Goal: Information Seeking & Learning: Find specific fact

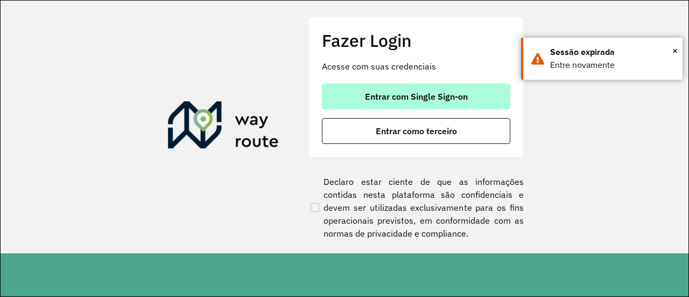
click at [370, 92] on span "Entrar com Single Sign-on" at bounding box center [416, 96] width 103 height 9
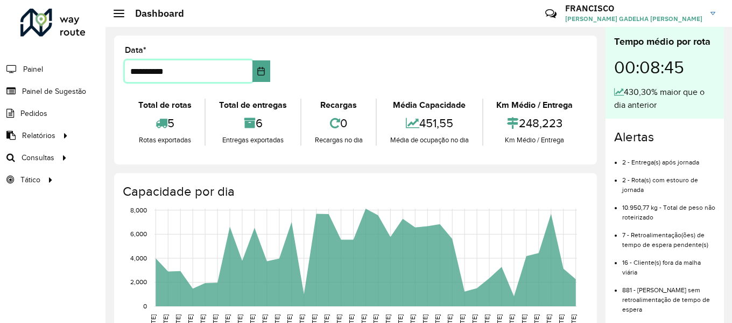
click at [208, 69] on input "**********" at bounding box center [189, 71] width 128 height 22
click at [49, 97] on link "Painel de Sugestão" at bounding box center [44, 91] width 89 height 22
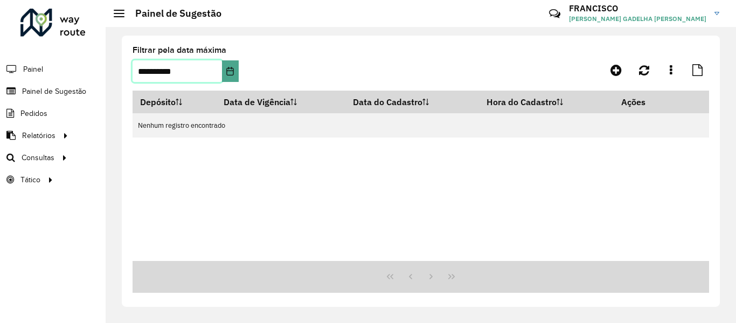
click at [169, 68] on input "**********" at bounding box center [176, 71] width 89 height 22
click at [146, 70] on input "**********" at bounding box center [176, 71] width 89 height 22
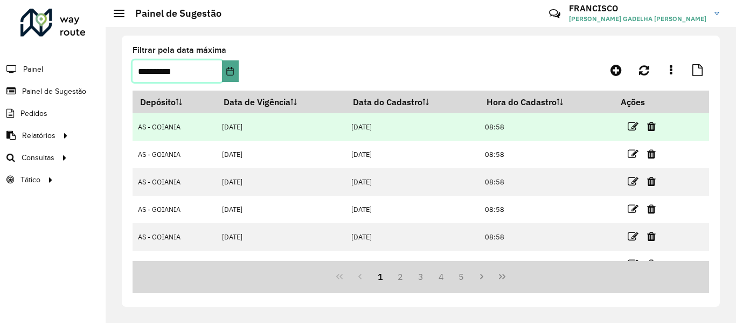
scroll to position [182, 0]
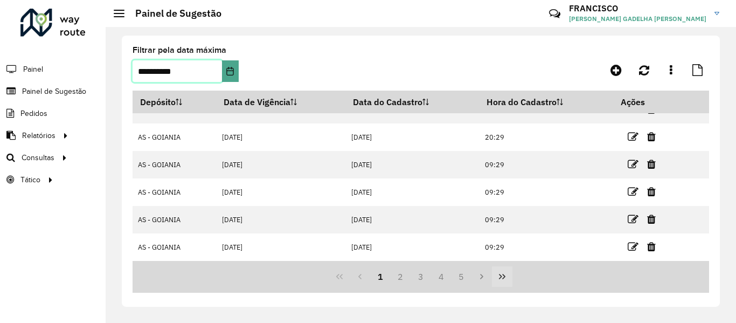
type input "**********"
click at [503, 277] on icon "Last Page" at bounding box center [502, 276] width 9 height 9
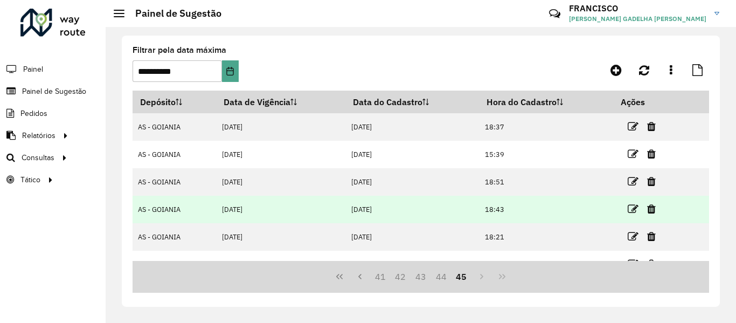
scroll to position [155, 0]
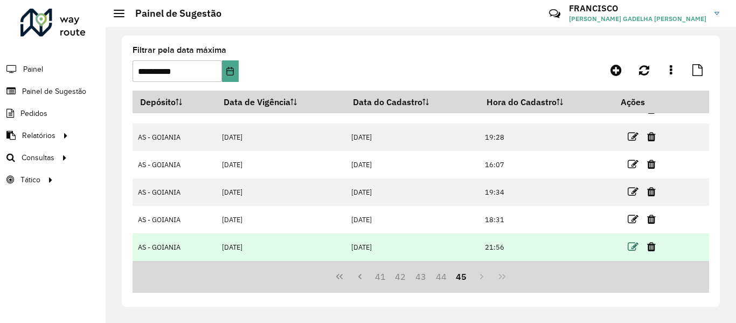
click at [635, 248] on icon at bounding box center [632, 246] width 11 height 11
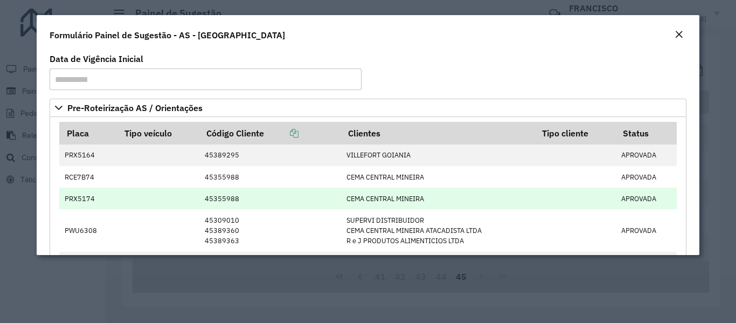
scroll to position [54, 0]
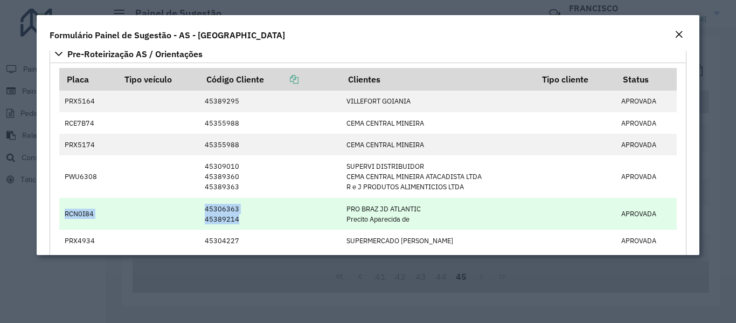
drag, startPoint x: 65, startPoint y: 214, endPoint x: 319, endPoint y: 219, distance: 254.3
click at [319, 219] on tr "RCN0I84 45306363 45389214 PRO [PERSON_NAME] ATLANTIC Precito Aparecida de APROV…" at bounding box center [367, 214] width 617 height 32
click at [288, 211] on td "45306363 45389214" at bounding box center [270, 214] width 142 height 32
drag, startPoint x: 348, startPoint y: 207, endPoint x: 420, endPoint y: 209, distance: 71.1
click at [420, 209] on td "PRO [PERSON_NAME] ATLANTIC Precito Aparecida de" at bounding box center [437, 214] width 194 height 32
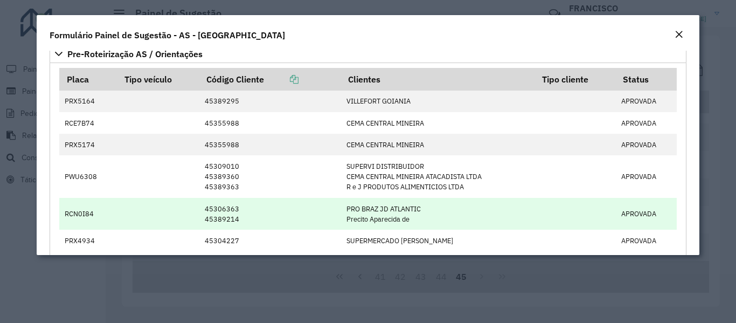
click at [407, 221] on td "PRO [PERSON_NAME] ATLANTIC Precito Aparecida de" at bounding box center [437, 214] width 194 height 32
drag, startPoint x: 411, startPoint y: 219, endPoint x: 344, endPoint y: 220, distance: 67.3
click at [344, 220] on td "PRO [PERSON_NAME] ATLANTIC Precito Aparecida de" at bounding box center [437, 214] width 194 height 32
click at [297, 217] on td "45306363 45389214" at bounding box center [270, 214] width 142 height 32
click at [302, 215] on td "45306363 45389214" at bounding box center [270, 214] width 142 height 32
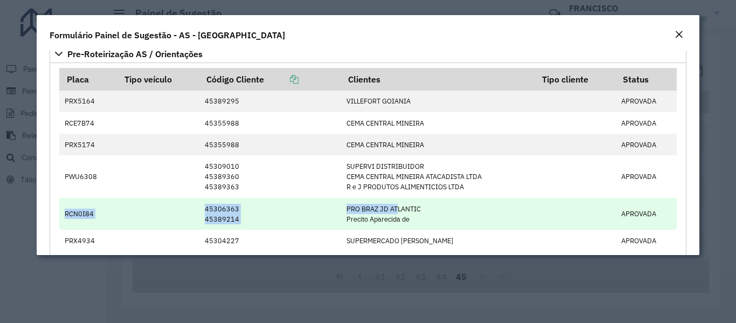
drag, startPoint x: 59, startPoint y: 211, endPoint x: 393, endPoint y: 213, distance: 333.9
click at [393, 213] on tr "RCN0I84 45306363 45389214 PRO [PERSON_NAME] ATLANTIC Precito Aparecida de APROV…" at bounding box center [367, 214] width 617 height 32
click at [378, 227] on td "PRO [PERSON_NAME] ATLANTIC Precito Aparecida de" at bounding box center [437, 214] width 194 height 32
drag, startPoint x: 417, startPoint y: 220, endPoint x: 60, endPoint y: 212, distance: 357.2
click at [60, 212] on tr "RCN0I84 45306363 45389214 PRO [PERSON_NAME] ATLANTIC Precito Aparecida de APROV…" at bounding box center [367, 214] width 617 height 32
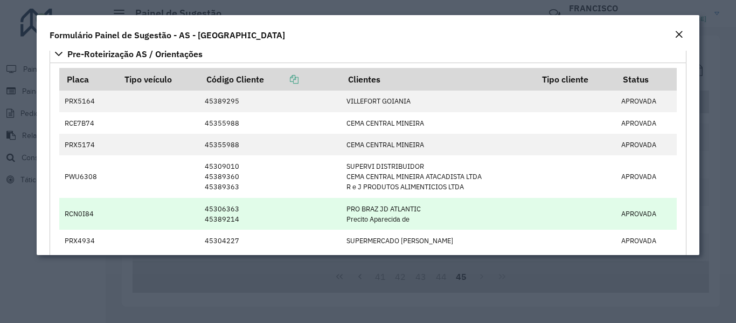
click at [66, 211] on td "RCN0I84" at bounding box center [88, 214] width 58 height 32
drag, startPoint x: 62, startPoint y: 214, endPoint x: 409, endPoint y: 218, distance: 347.4
click at [409, 218] on tr "RCN0I84 45306363 45389214 PRO [PERSON_NAME] ATLANTIC Precito Aparecida de APROV…" at bounding box center [367, 214] width 617 height 32
click at [409, 218] on td "PRO [PERSON_NAME] ATLANTIC Precito Aparecida de" at bounding box center [437, 214] width 194 height 32
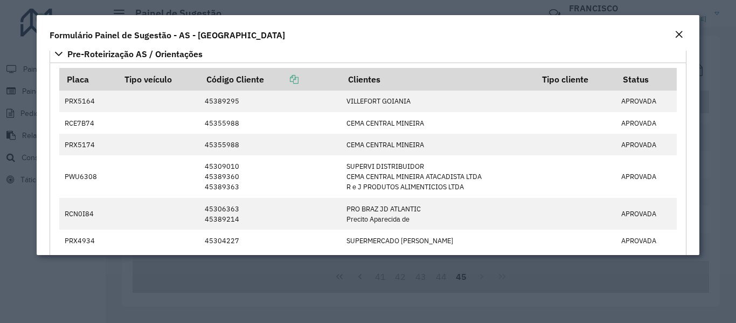
drag, startPoint x: 409, startPoint y: 218, endPoint x: 56, endPoint y: 210, distance: 353.4
click at [56, 210] on formly-field "Placa Tipo veículo Código Cliente Clientes Tipo cliente Status PRX5164 45389295…" at bounding box center [367, 166] width 631 height 197
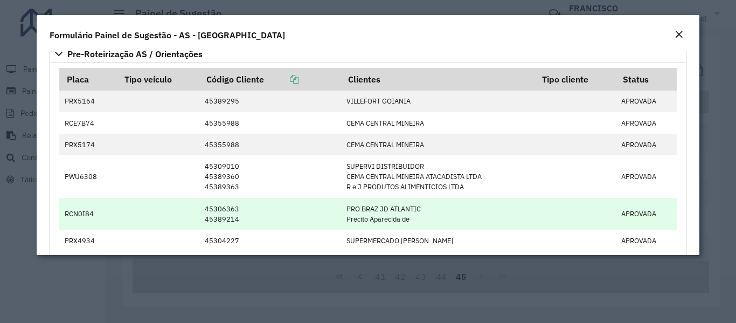
click at [63, 208] on td "RCN0I84" at bounding box center [88, 214] width 58 height 32
click at [62, 212] on td "RCN0I84" at bounding box center [88, 214] width 58 height 32
drag, startPoint x: 66, startPoint y: 214, endPoint x: 423, endPoint y: 221, distance: 357.7
click at [423, 221] on tr "RCN0I84 45306363 45389214 PRO [PERSON_NAME] ATLANTIC Precito Aparecida de APROV…" at bounding box center [367, 214] width 617 height 32
click at [422, 222] on td "PRO [PERSON_NAME] ATLANTIC Precito Aparecida de" at bounding box center [437, 214] width 194 height 32
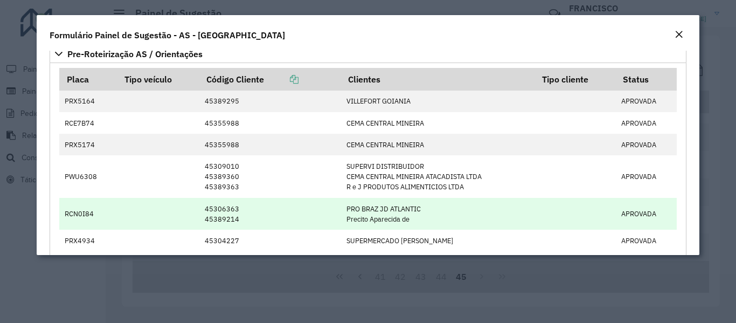
click at [401, 221] on td "PRO [PERSON_NAME] ATLANTIC Precito Aparecida de" at bounding box center [437, 214] width 194 height 32
drag, startPoint x: 203, startPoint y: 208, endPoint x: 236, endPoint y: 208, distance: 33.9
click at [236, 208] on td "45306363 45389214" at bounding box center [270, 214] width 142 height 32
click at [239, 218] on td "45306363 45389214" at bounding box center [270, 214] width 142 height 32
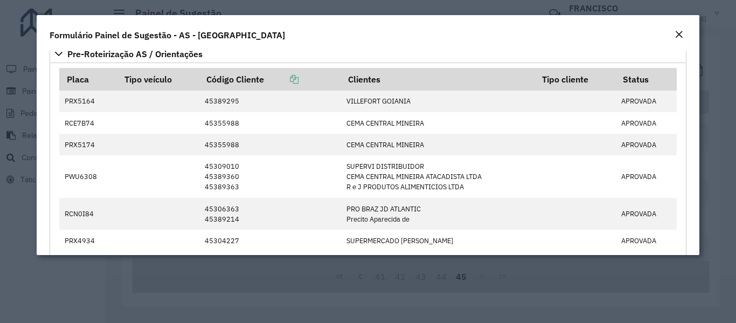
click at [680, 40] on div "Close" at bounding box center [678, 35] width 9 height 13
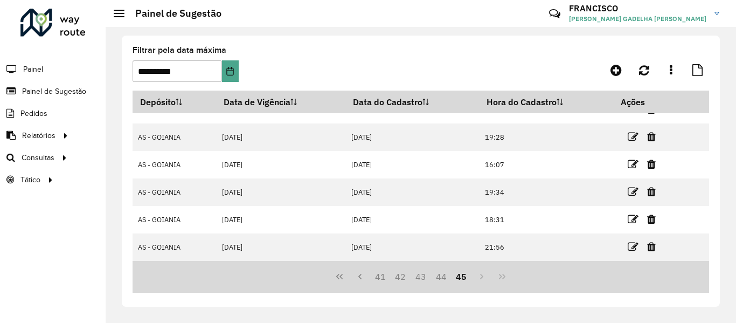
drag, startPoint x: 461, startPoint y: 42, endPoint x: 399, endPoint y: 42, distance: 62.5
click at [399, 42] on div "**********" at bounding box center [421, 171] width 598 height 271
